Goal: Navigation & Orientation: Find specific page/section

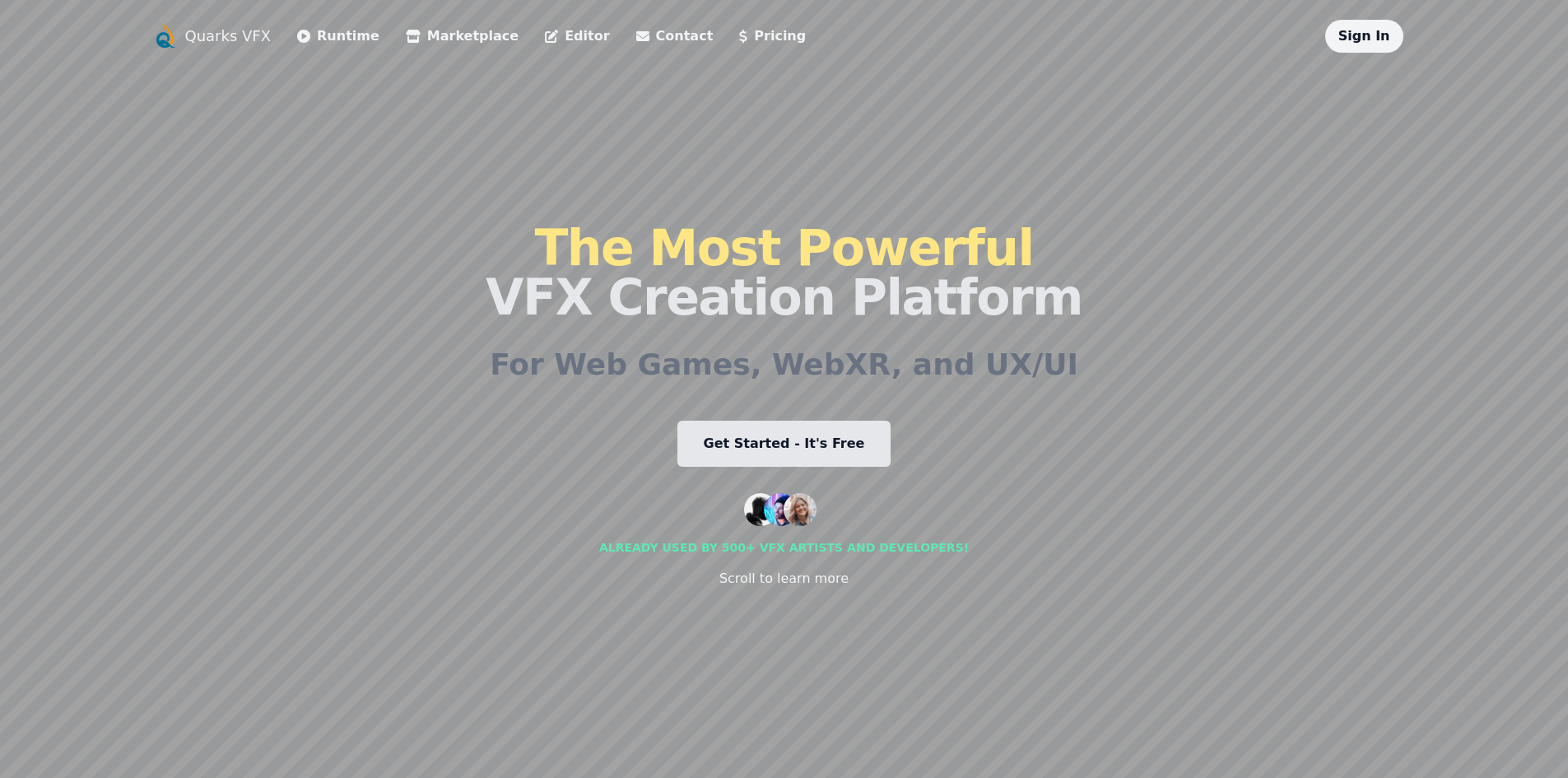
click at [784, 437] on link "Get Started - It's Free" at bounding box center [784, 444] width 214 height 46
click at [545, 38] on link "Editor" at bounding box center [577, 36] width 65 height 19
